Goal: Information Seeking & Learning: Learn about a topic

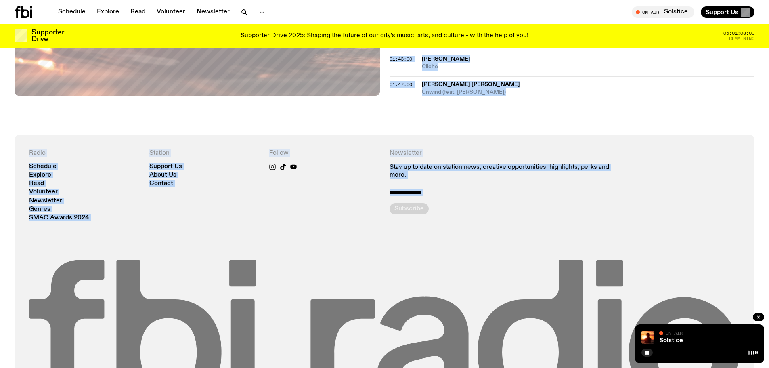
scroll to position [712, 0]
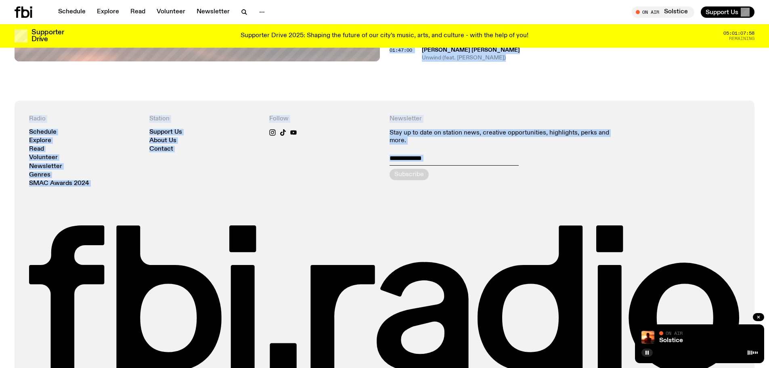
drag, startPoint x: 392, startPoint y: 237, endPoint x: 741, endPoint y: 78, distance: 384.1
copy div "Tracklist 00:05:00 [PERSON_NAME] & [PERSON_NAME] & Friends We would lift our Vo…"
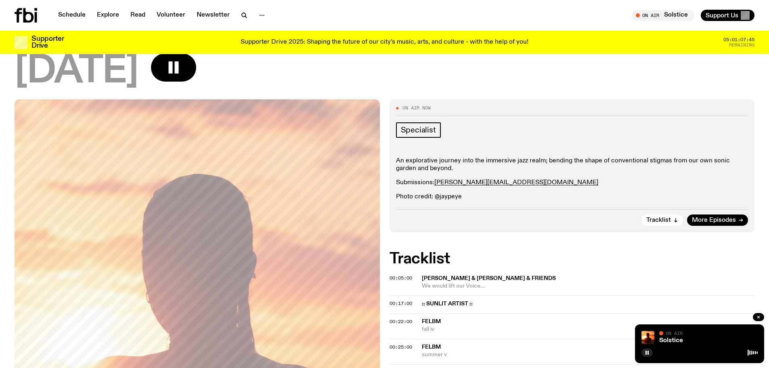
scroll to position [0, 0]
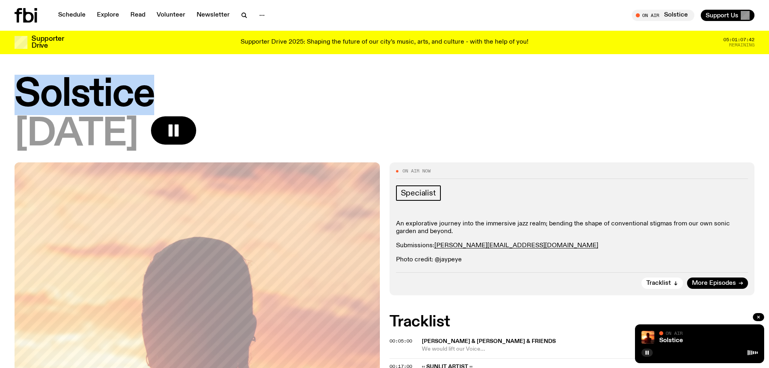
drag, startPoint x: 65, startPoint y: 88, endPoint x: 146, endPoint y: 147, distance: 99.4
click at [3, 86] on div "Solstice [DATE]" at bounding box center [384, 120] width 769 height 86
copy h1 "Solstice"
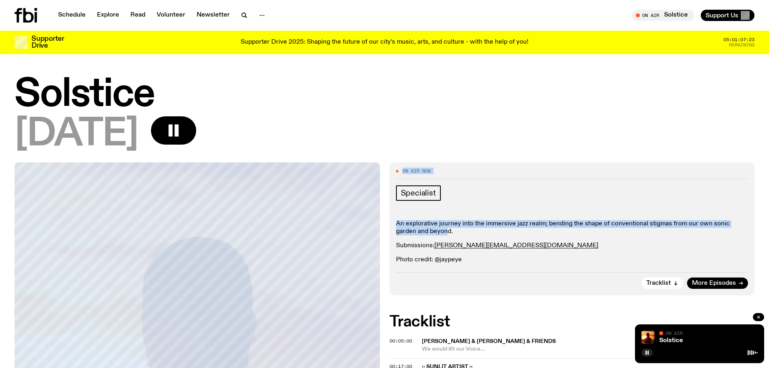
drag, startPoint x: 426, startPoint y: 229, endPoint x: 424, endPoint y: 218, distance: 10.6
click at [394, 218] on div "On Air Now Specialist An explorative journey into the immersive jazz realm; ben…" at bounding box center [572, 228] width 365 height 133
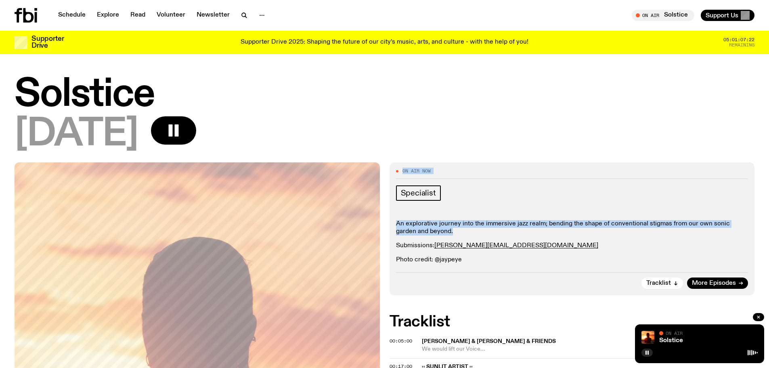
click at [497, 216] on div "Specialist An explorative journey into the immersive jazz realm; bending the sh…" at bounding box center [572, 224] width 352 height 79
drag, startPoint x: 422, startPoint y: 227, endPoint x: 387, endPoint y: 221, distance: 36.0
copy p "An explorative journey into the immersive jazz realm; bending the shape of conv…"
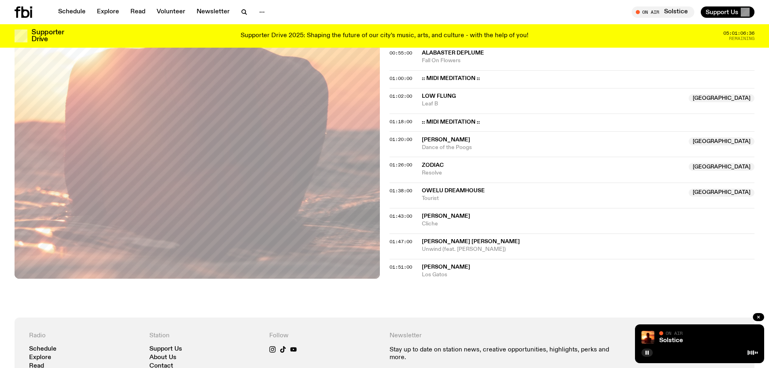
scroll to position [520, 0]
drag, startPoint x: 478, startPoint y: 275, endPoint x: 409, endPoint y: 277, distance: 68.7
click at [394, 272] on div "01:51:00 [PERSON_NAME] Los Gatos" at bounding box center [572, 269] width 365 height 20
click at [483, 270] on span "[PERSON_NAME]" at bounding box center [588, 268] width 333 height 8
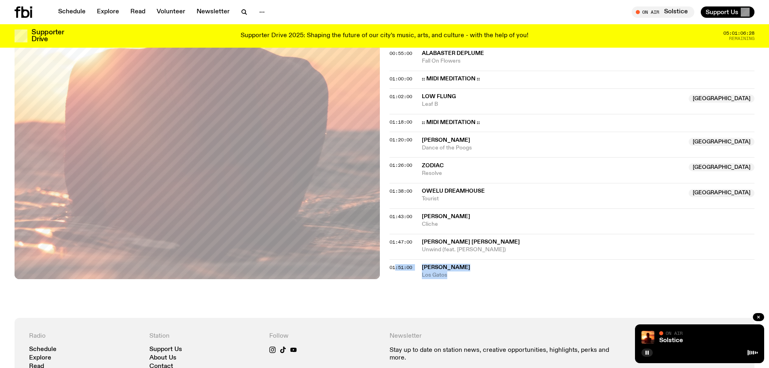
click at [470, 269] on span "[PERSON_NAME]" at bounding box center [446, 267] width 48 height 6
click at [447, 239] on span "[PERSON_NAME] [PERSON_NAME]" at bounding box center [471, 242] width 98 height 6
click at [429, 270] on span "[PERSON_NAME]" at bounding box center [588, 268] width 333 height 8
drag, startPoint x: 502, startPoint y: 289, endPoint x: 543, endPoint y: 285, distance: 41.4
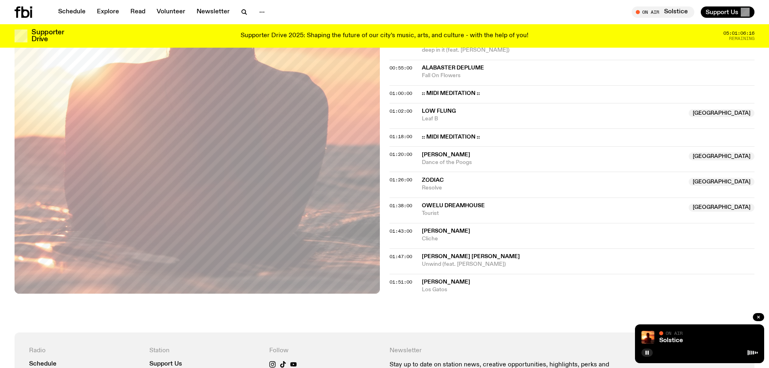
scroll to position [536, 0]
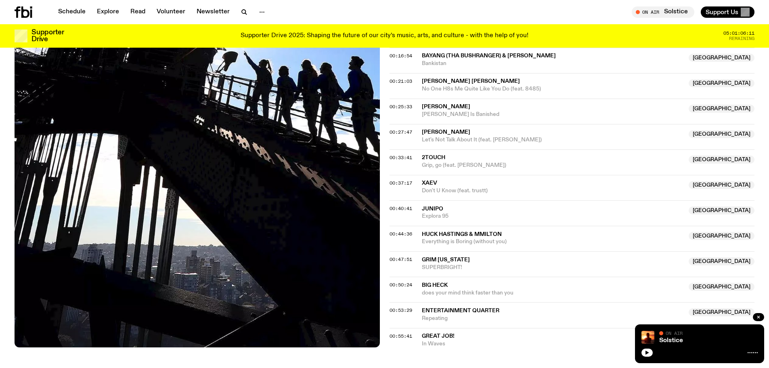
scroll to position [358, 0]
